Goal: Task Accomplishment & Management: Manage account settings

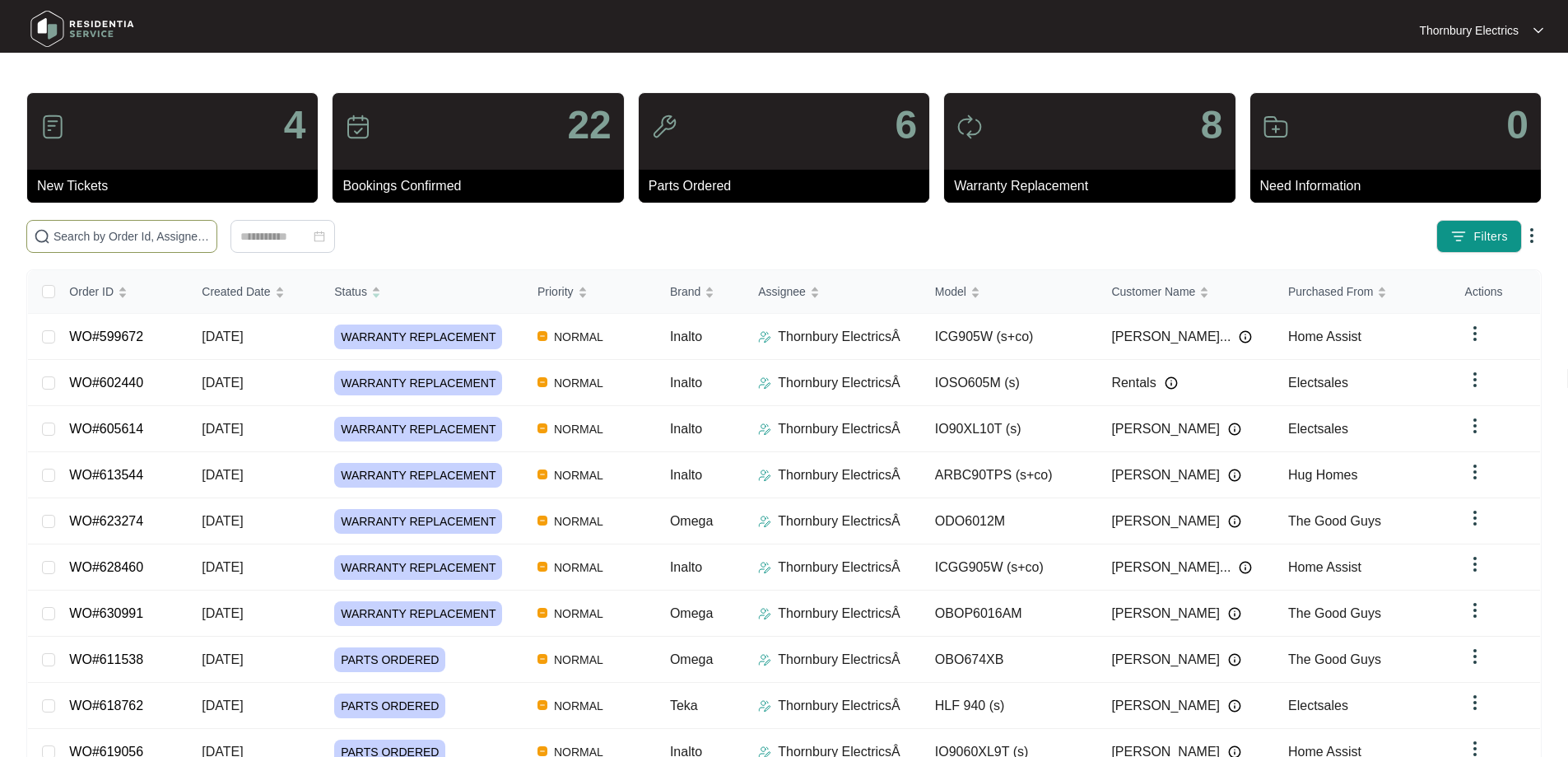
click at [210, 237] on input "text" at bounding box center [132, 237] width 157 height 19
paste input "611538"
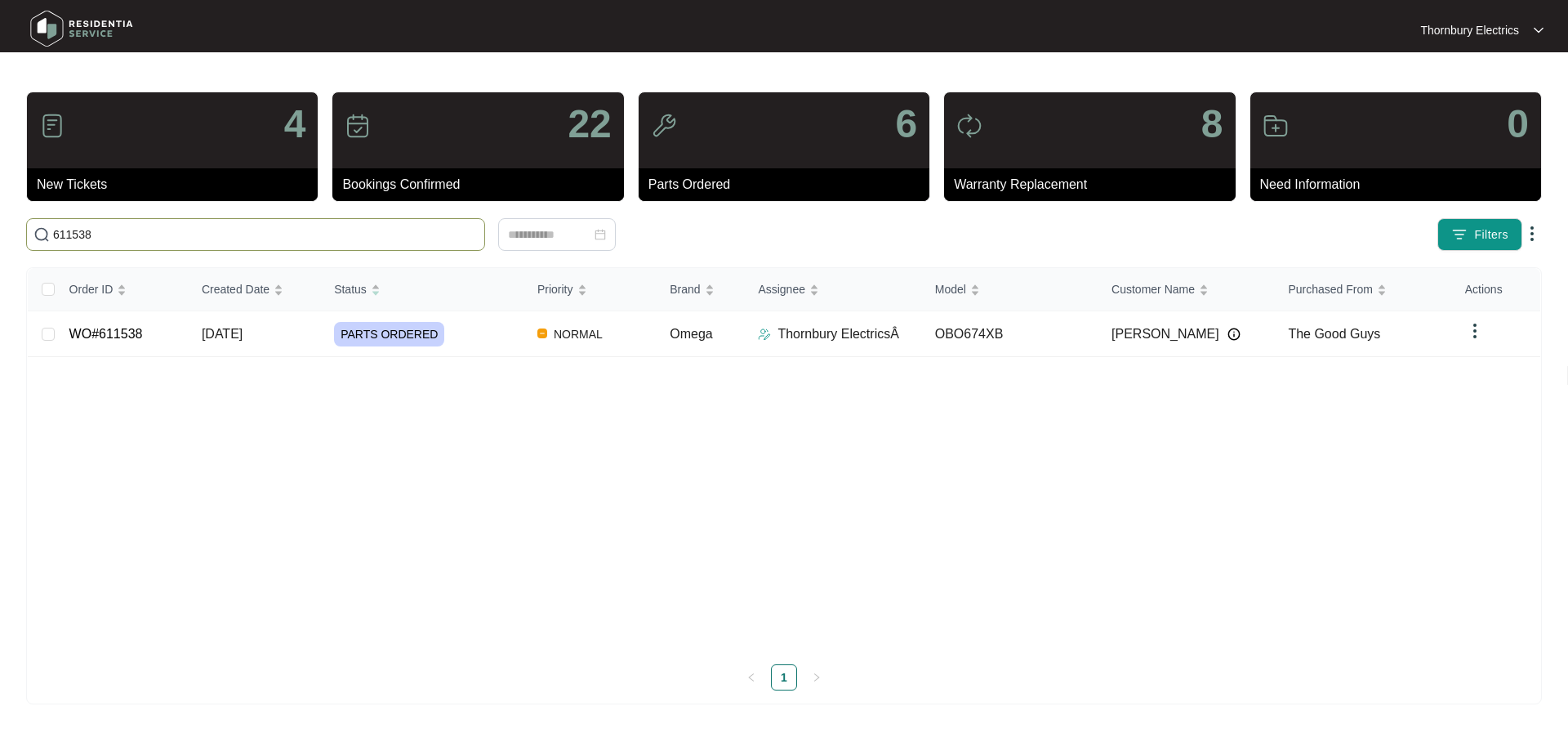
type input "611538"
click at [412, 332] on span "PARTS ORDERED" at bounding box center [389, 333] width 110 height 24
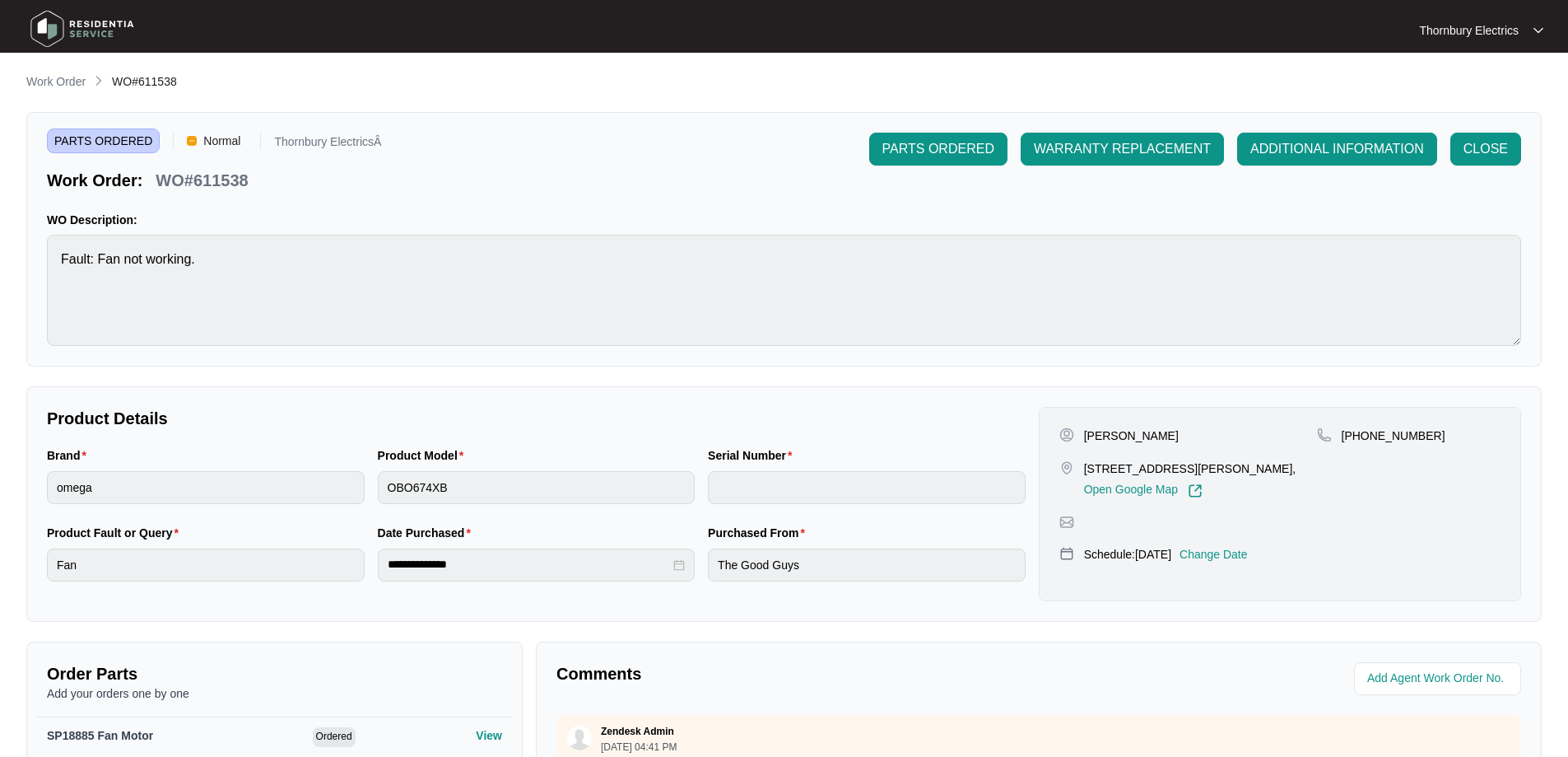
click at [1244, 553] on p "Change Date" at bounding box center [1214, 555] width 68 height 17
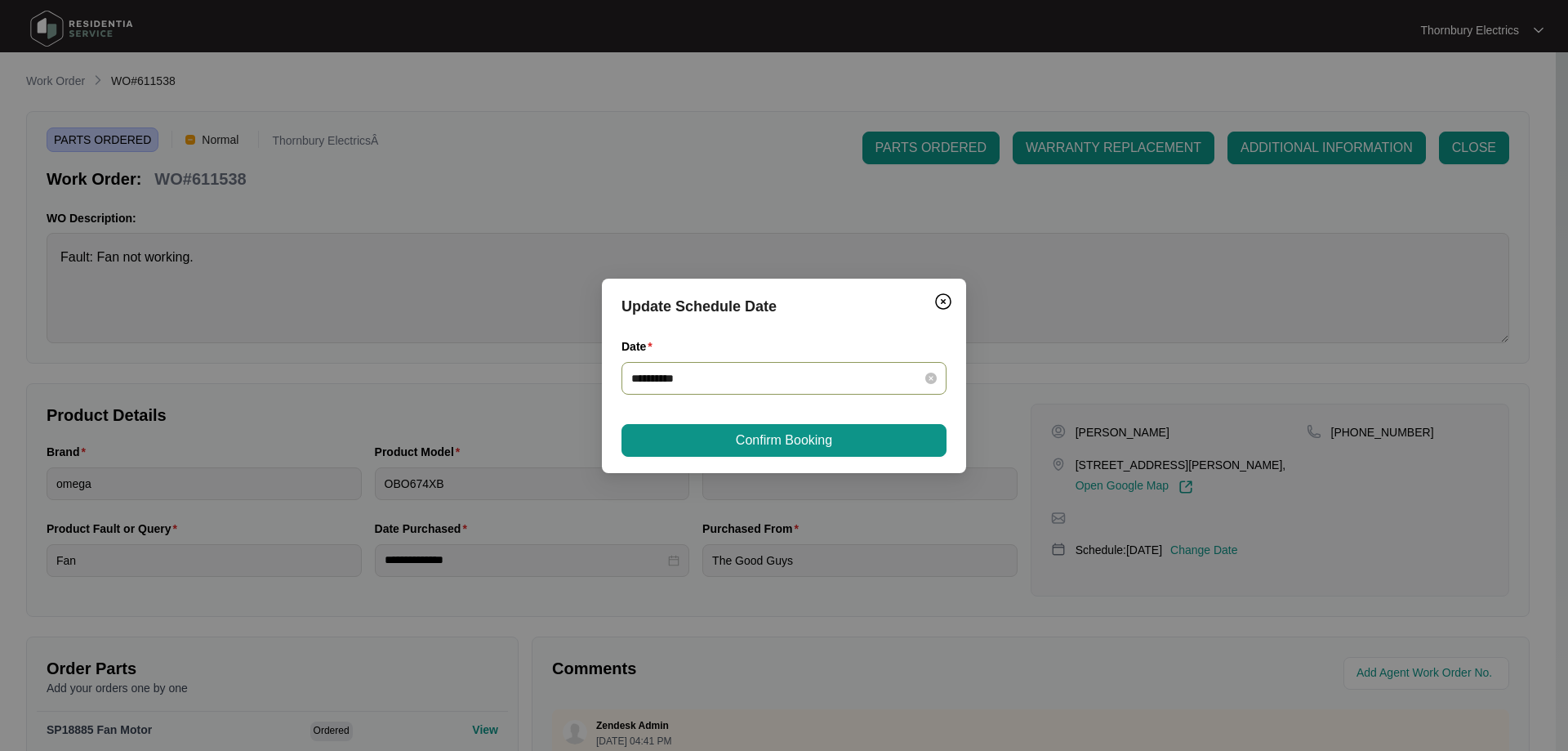
click at [938, 380] on div "**********" at bounding box center [783, 378] width 325 height 33
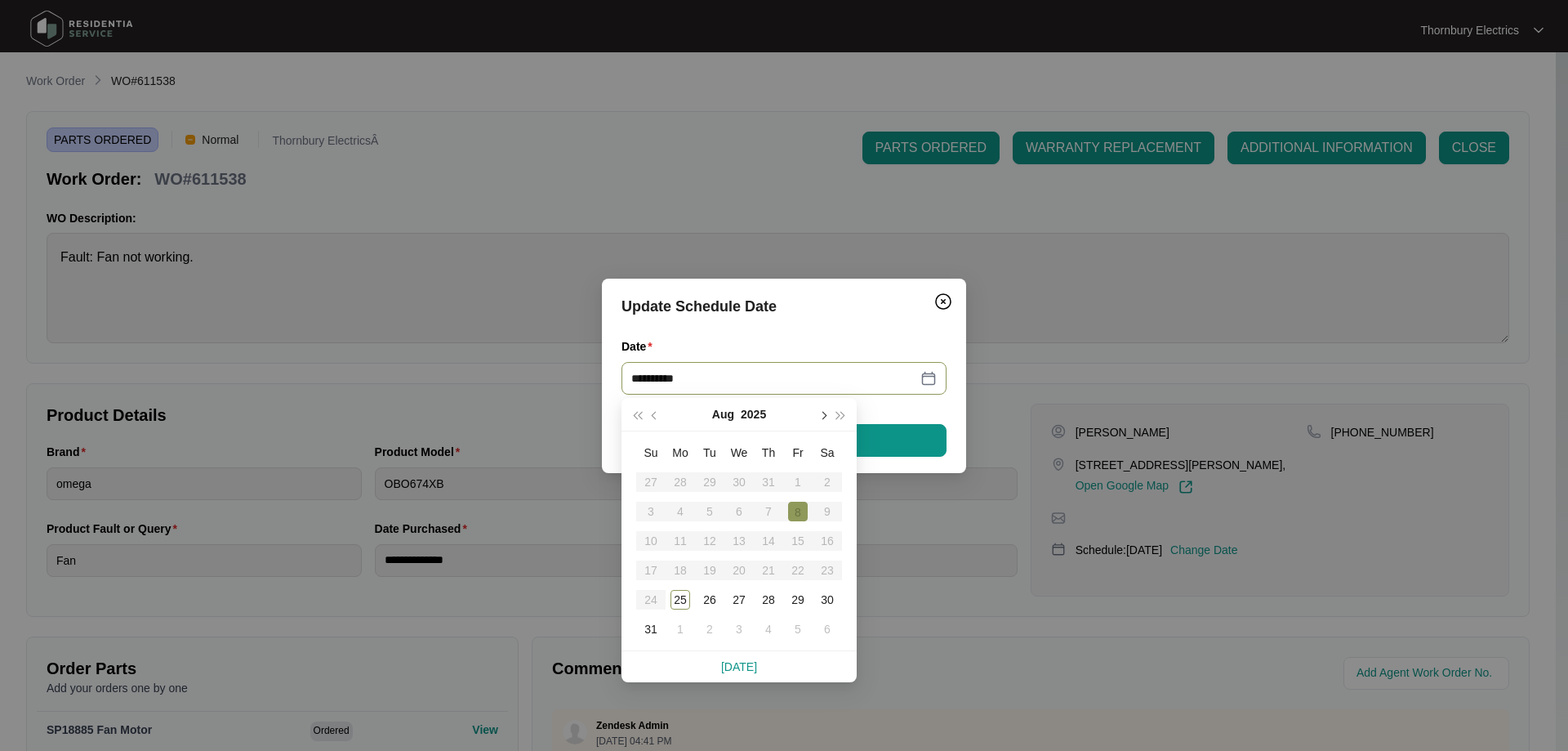
click at [826, 420] on button "button" at bounding box center [822, 414] width 18 height 33
type input "**********"
click at [796, 508] on div "12" at bounding box center [797, 511] width 19 height 19
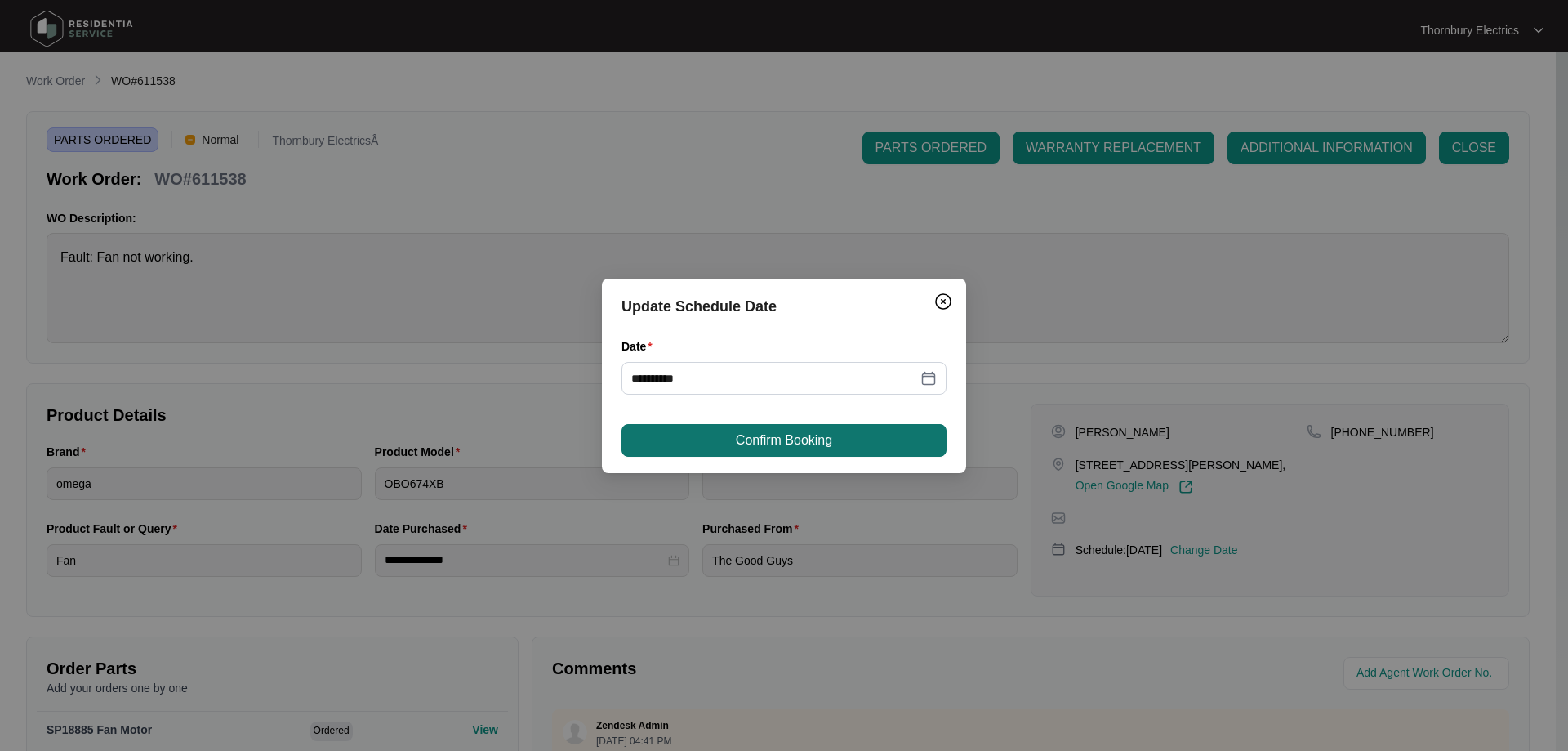
click at [824, 428] on button "Confirm Booking" at bounding box center [783, 440] width 325 height 33
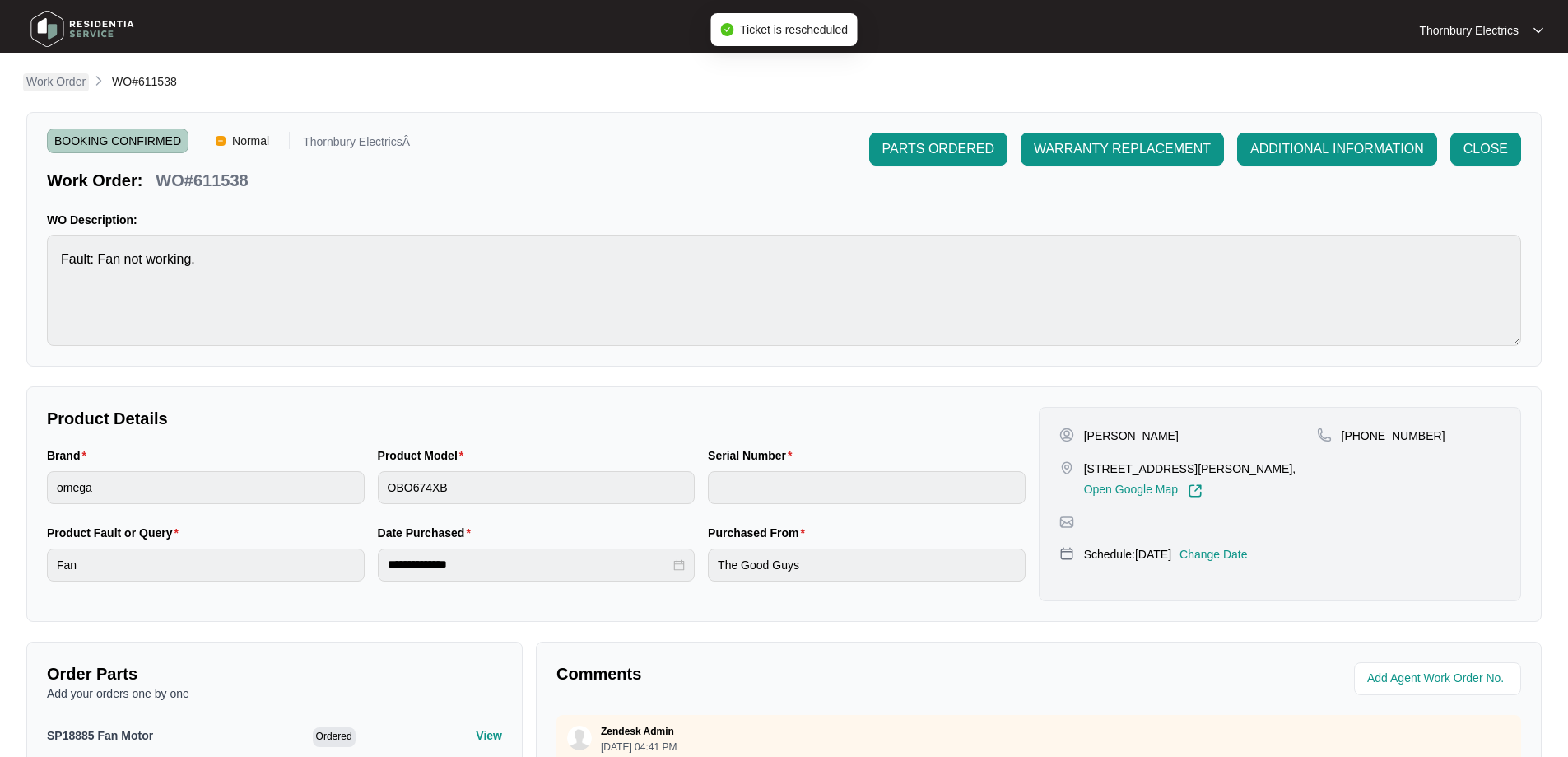
click at [61, 83] on p "Work Order" at bounding box center [56, 82] width 59 height 17
